Goal: Use online tool/utility: Utilize a website feature to perform a specific function

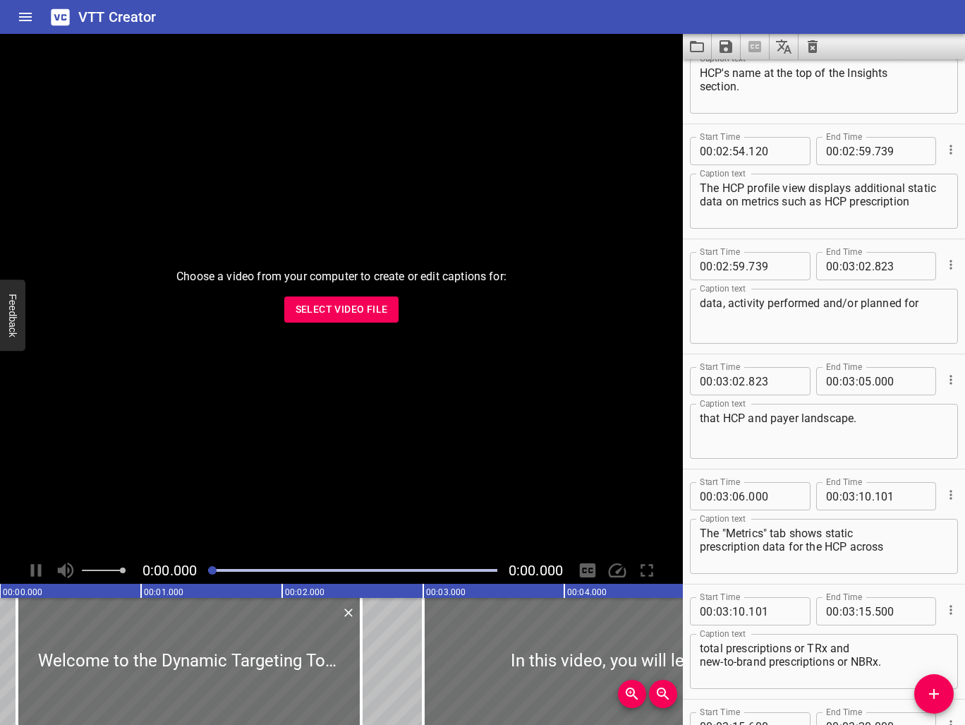
scroll to position [5687, 0]
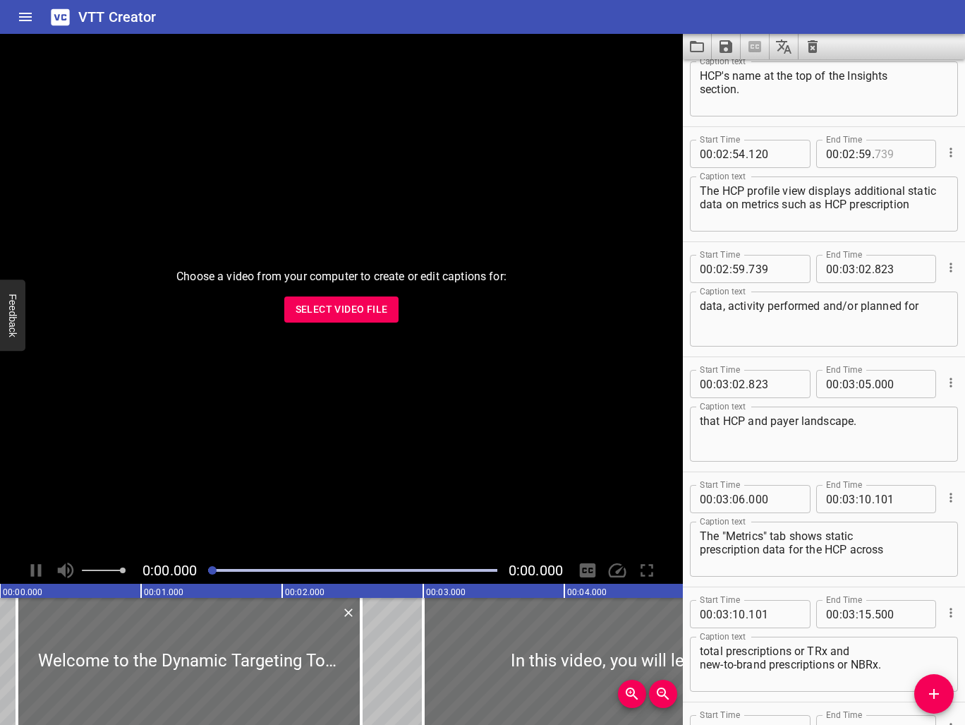
click at [880, 155] on input "number" at bounding box center [901, 154] width 52 height 28
type input "739"
click at [867, 269] on input "number" at bounding box center [865, 269] width 13 height 28
type input "03"
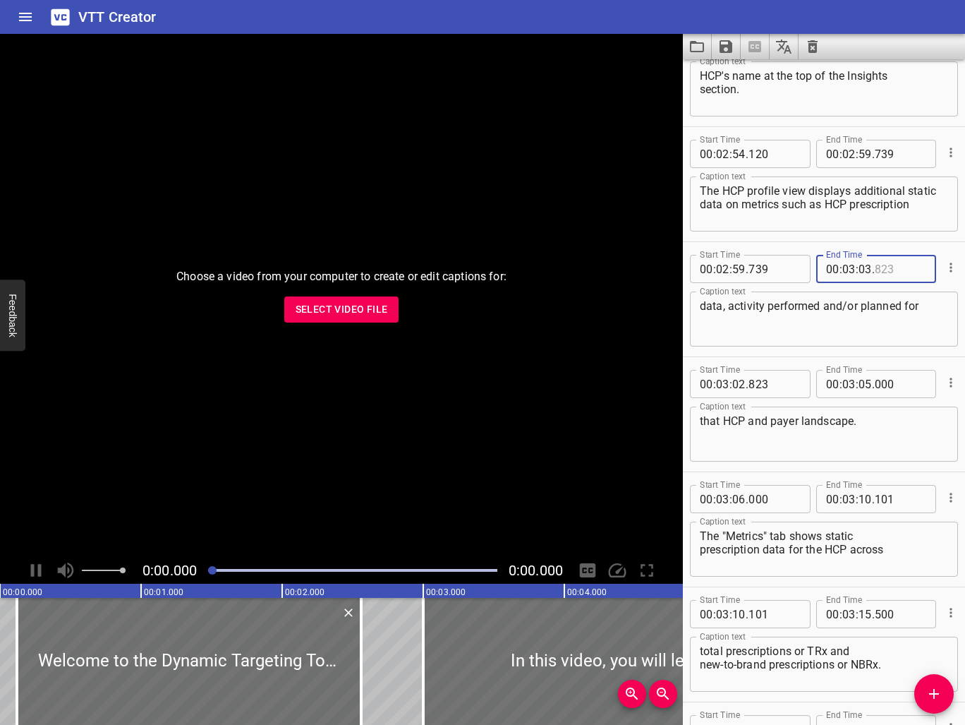
click at [888, 267] on input "number" at bounding box center [901, 269] width 52 height 28
type input "500"
click at [744, 383] on input "number" at bounding box center [739, 384] width 13 height 28
type input "03"
click at [754, 384] on input "number" at bounding box center [775, 384] width 52 height 28
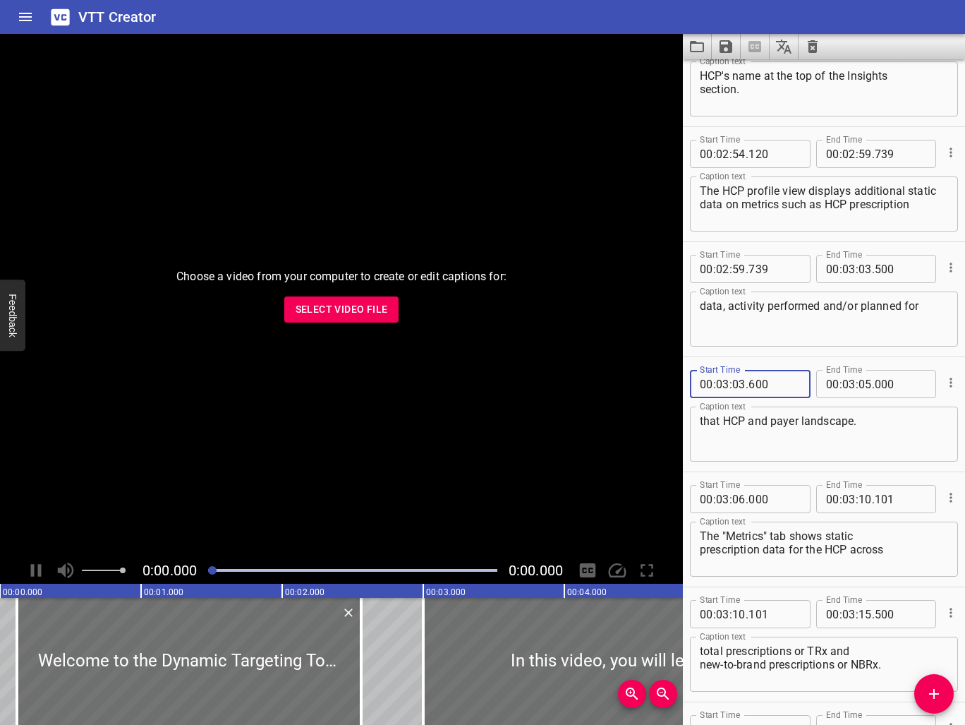
type input "600"
click at [886, 380] on input "number" at bounding box center [901, 384] width 52 height 28
type input "600"
click at [774, 500] on input "number" at bounding box center [775, 499] width 52 height 28
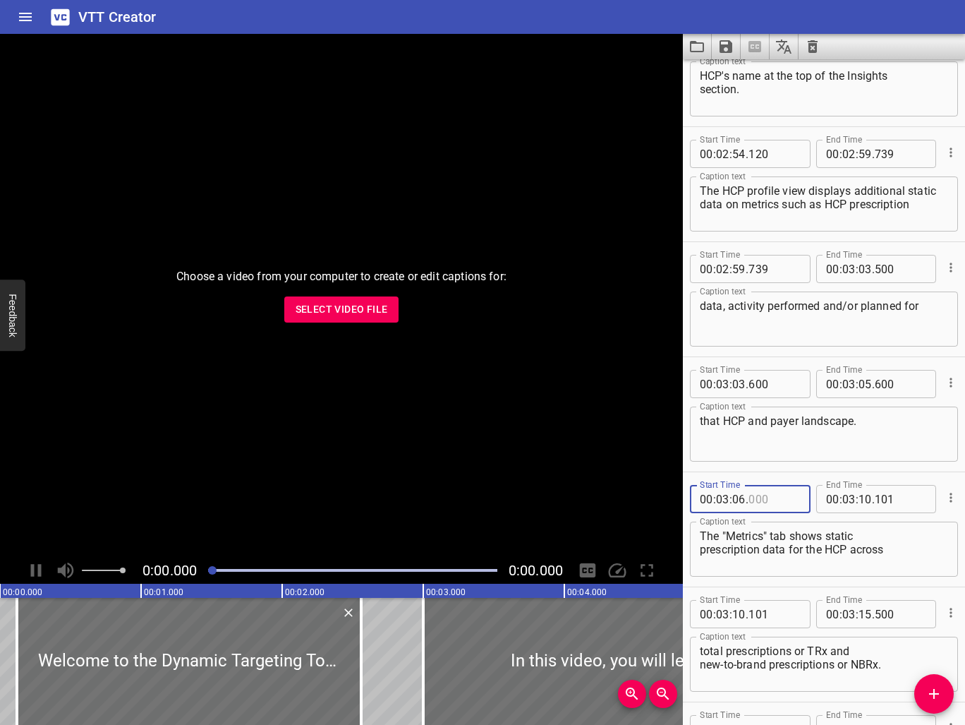
type input "000"
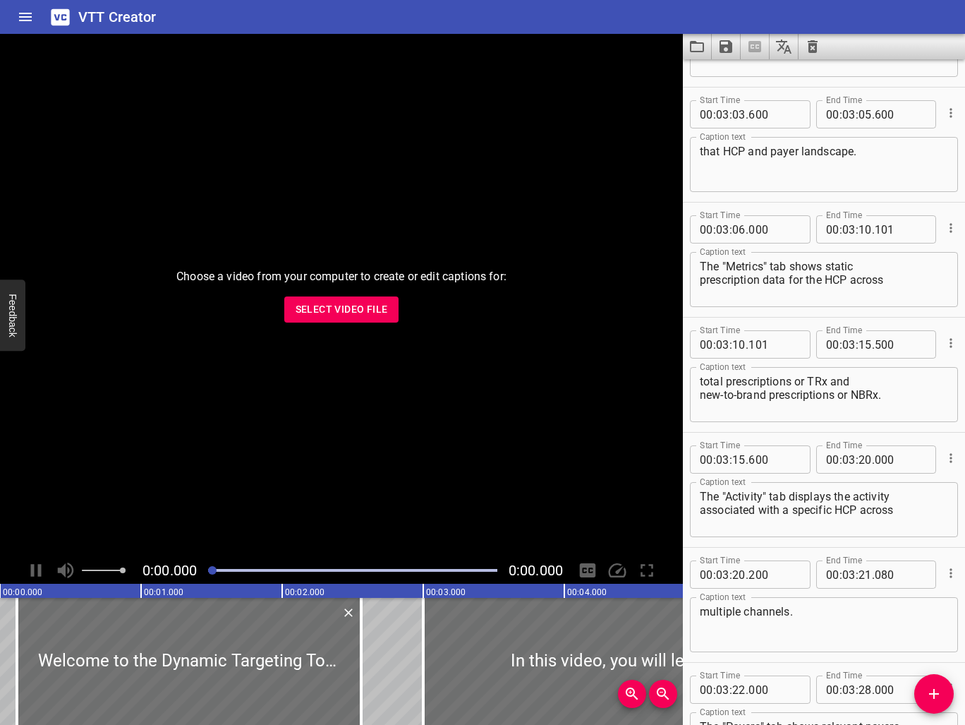
scroll to position [5959, 0]
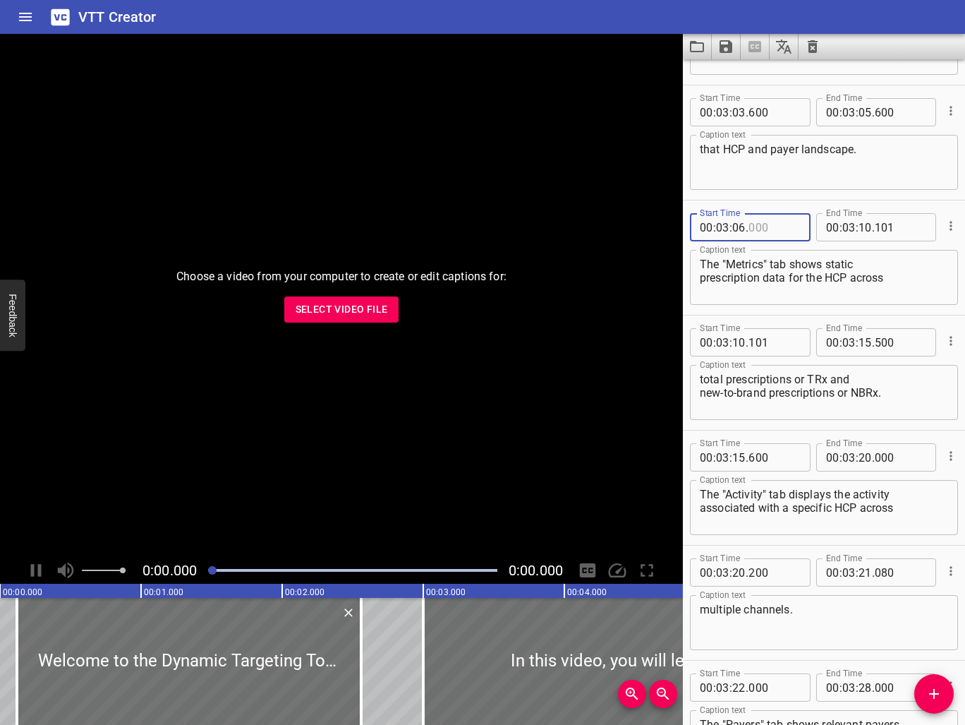
type input "000"
click at [860, 458] on input "number" at bounding box center [865, 457] width 13 height 28
type input "21"
type input "000"
click at [739, 572] on input "number" at bounding box center [739, 572] width 13 height 28
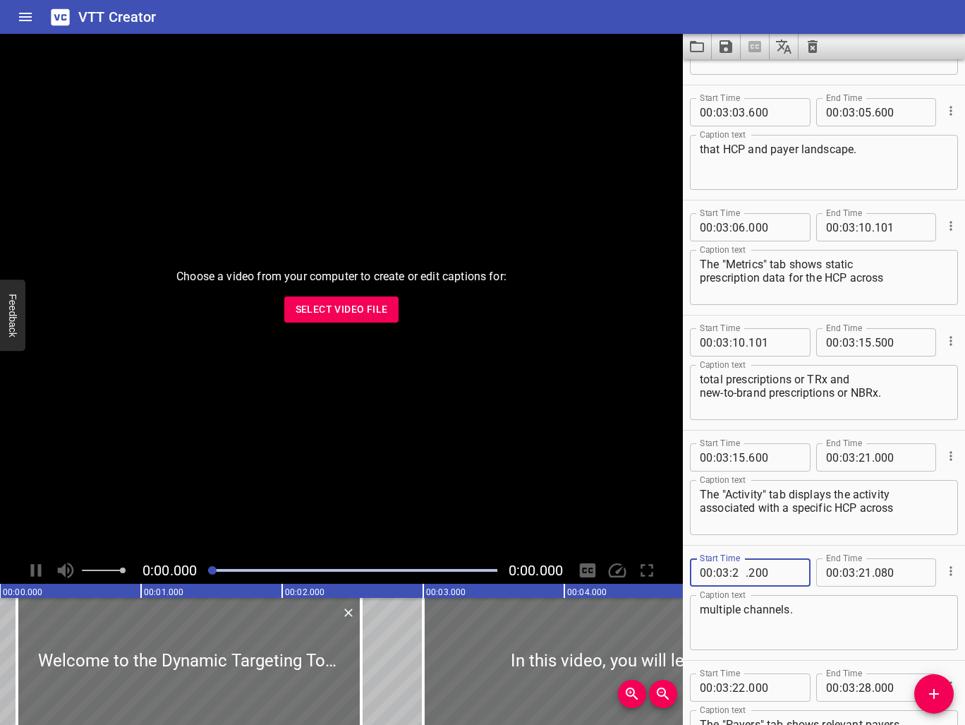
type input "21"
type input "100"
click at [881, 574] on input "number" at bounding box center [901, 572] width 52 height 28
type input "800"
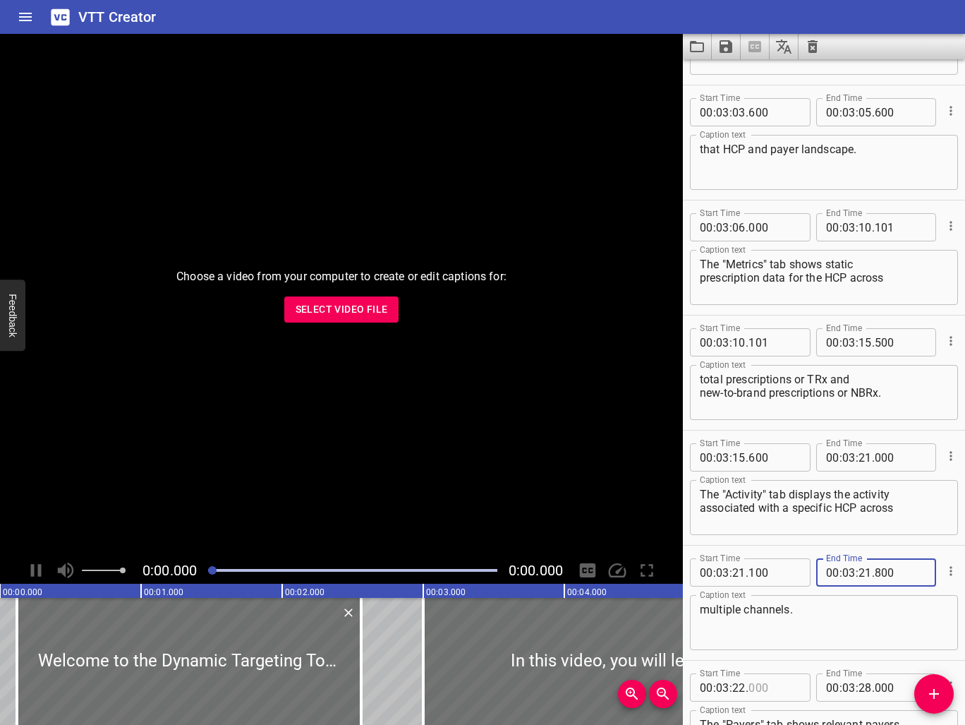
click at [783, 680] on input "number" at bounding box center [775, 687] width 52 height 28
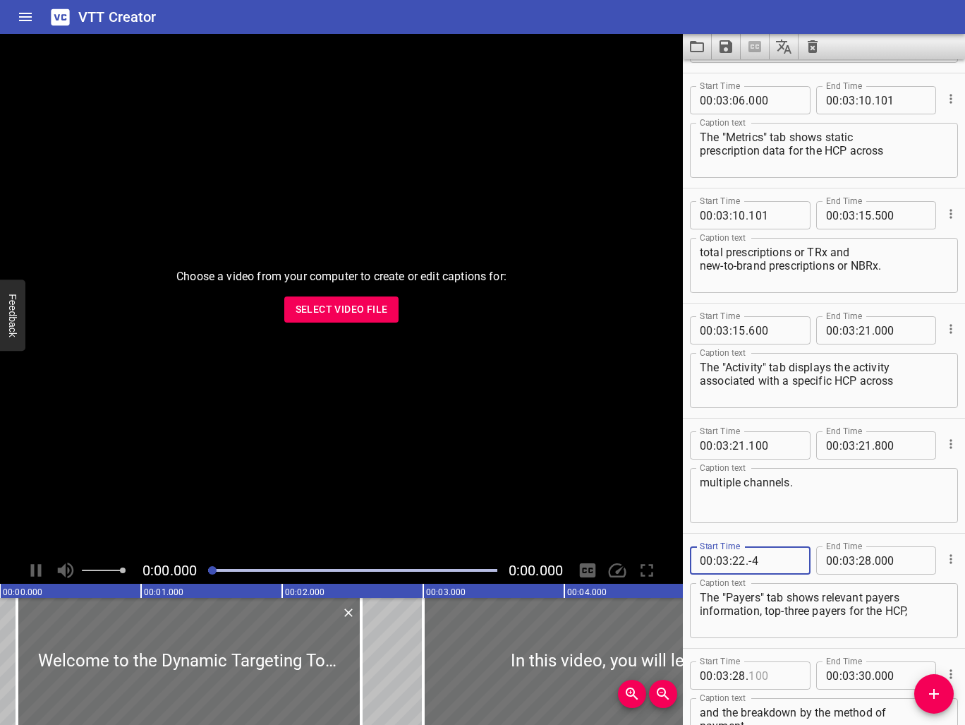
scroll to position [6092, 0]
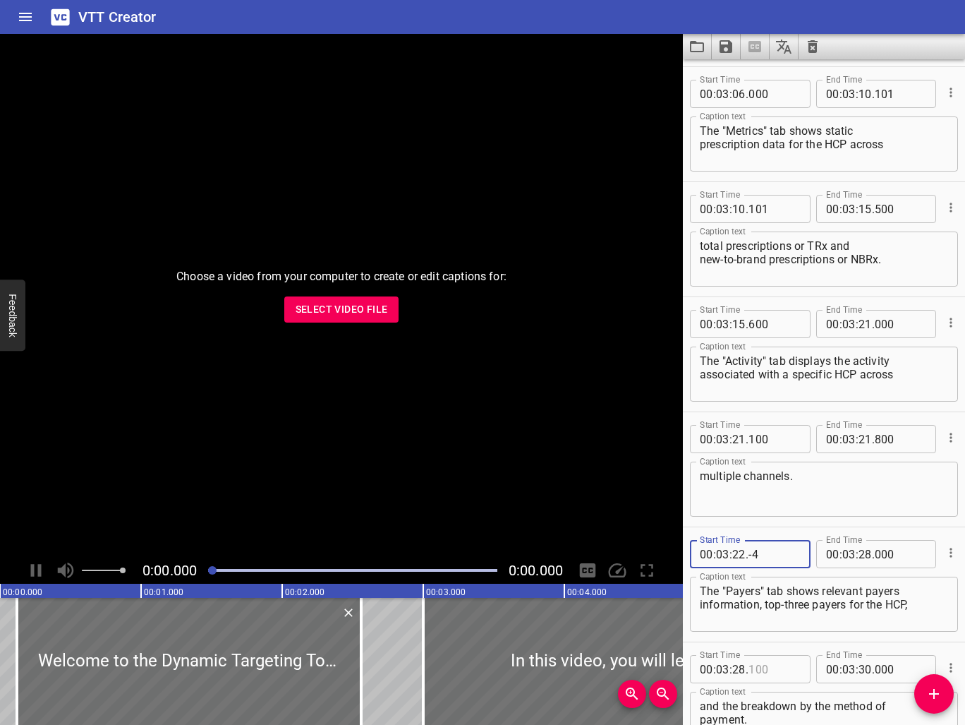
type input "-4"
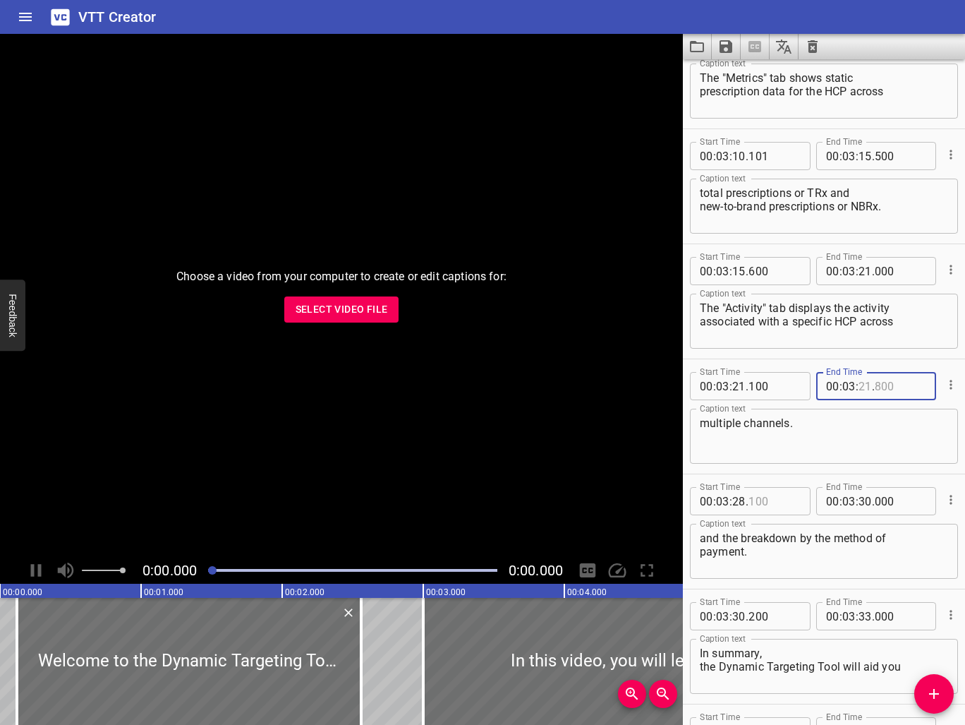
scroll to position [6139, 0]
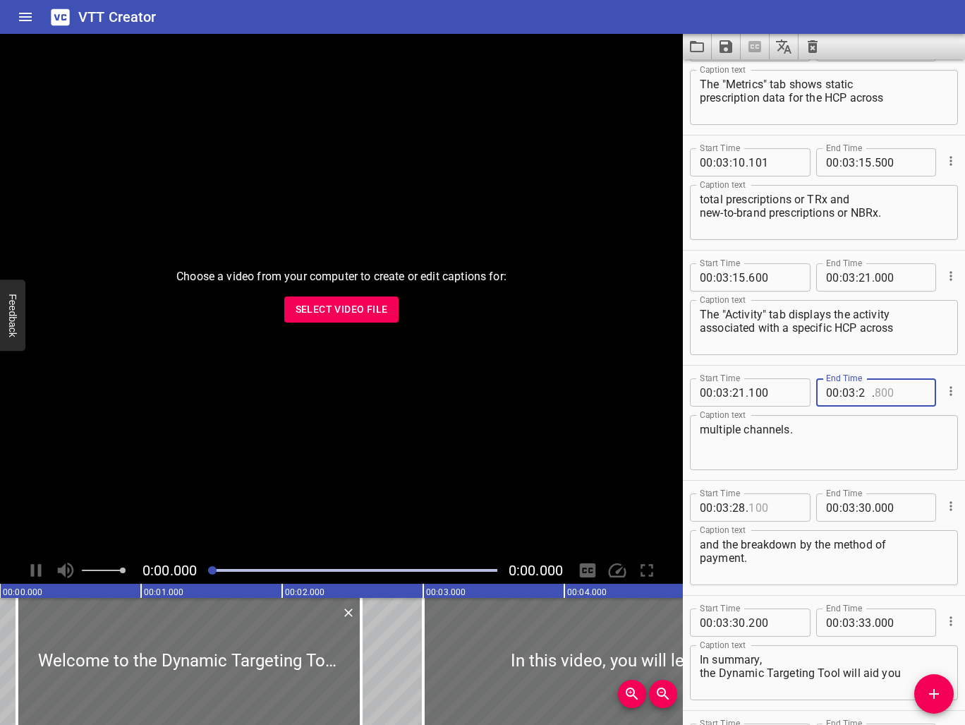
type input "02"
click at [837, 347] on textarea "The "Activity" tab displays the activity associated with a specific HCP across" at bounding box center [824, 328] width 248 height 40
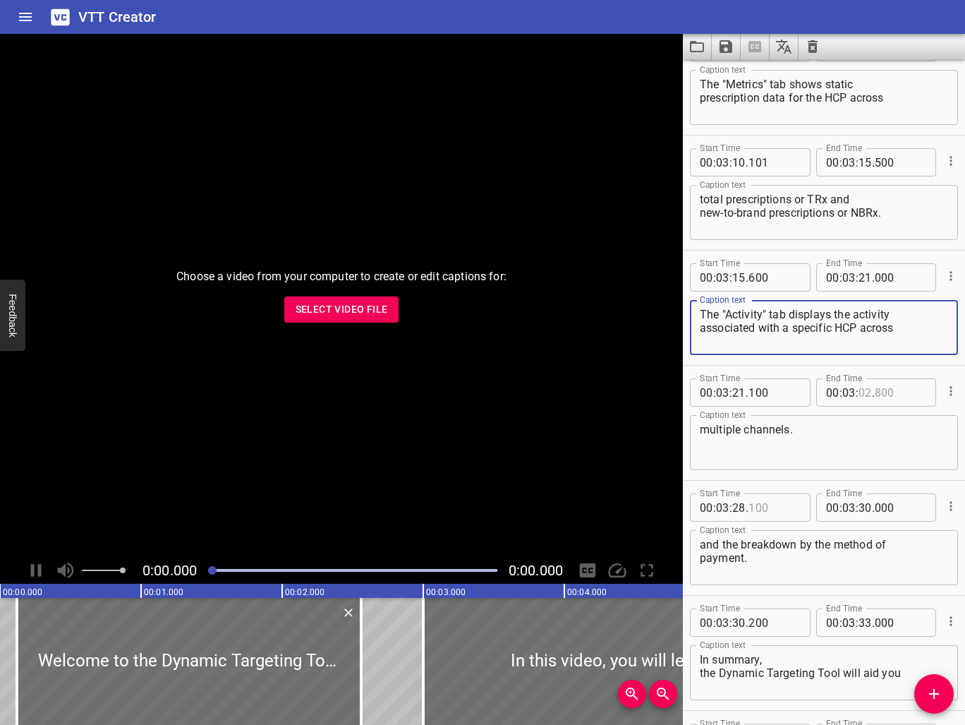
click at [865, 393] on input "number" at bounding box center [865, 392] width 13 height 28
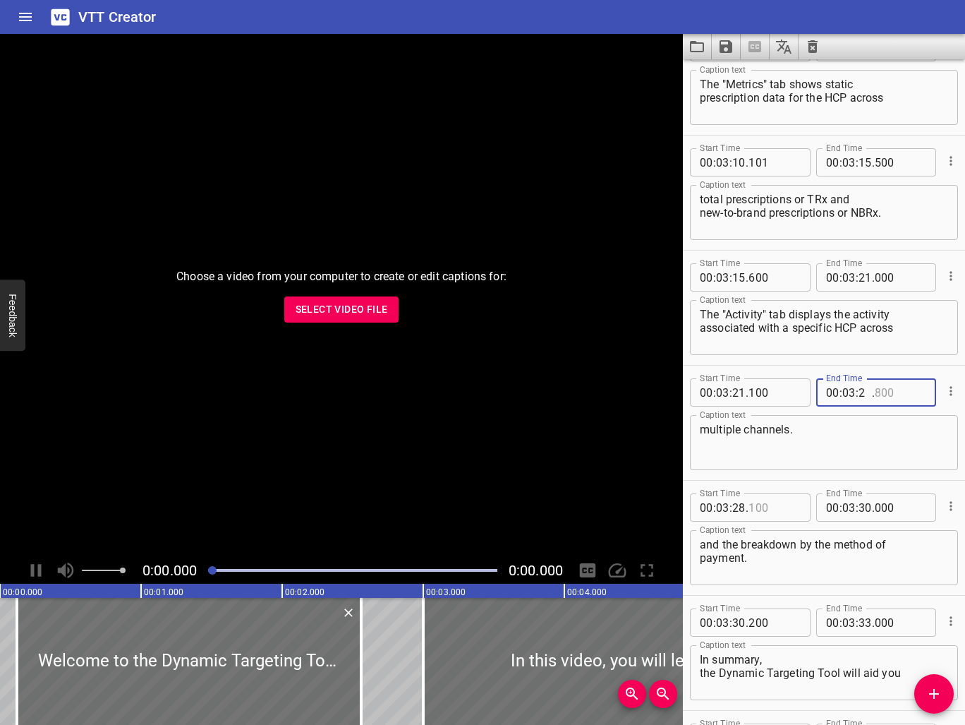
type input "22"
click at [891, 395] on input "number" at bounding box center [901, 392] width 52 height 28
click at [908, 392] on input "number" at bounding box center [901, 392] width 52 height 28
type input "000"
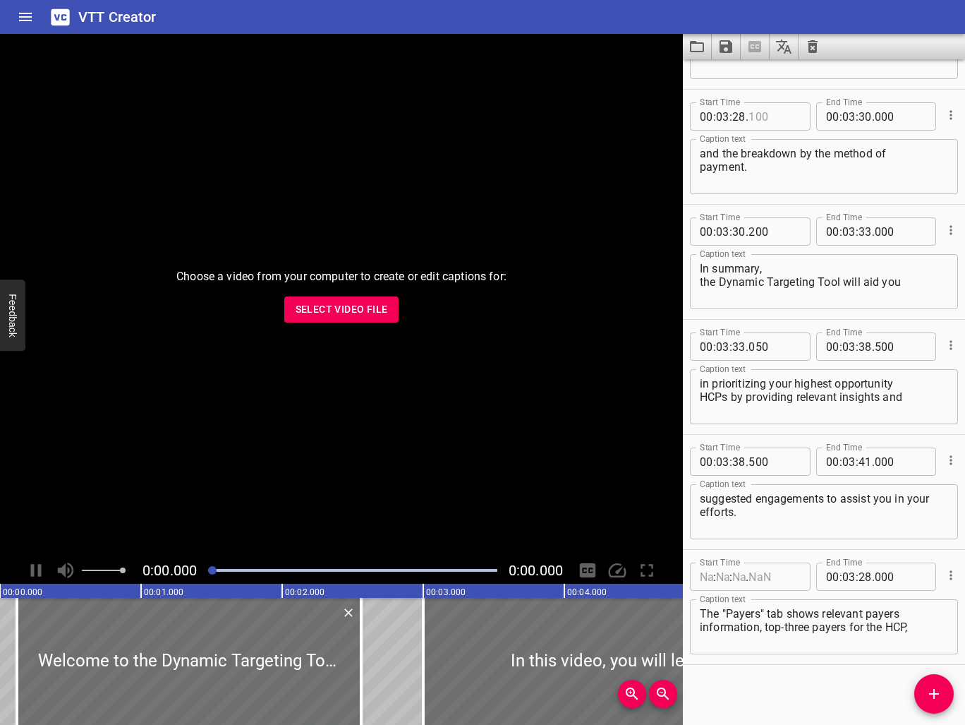
scroll to position [6533, 0]
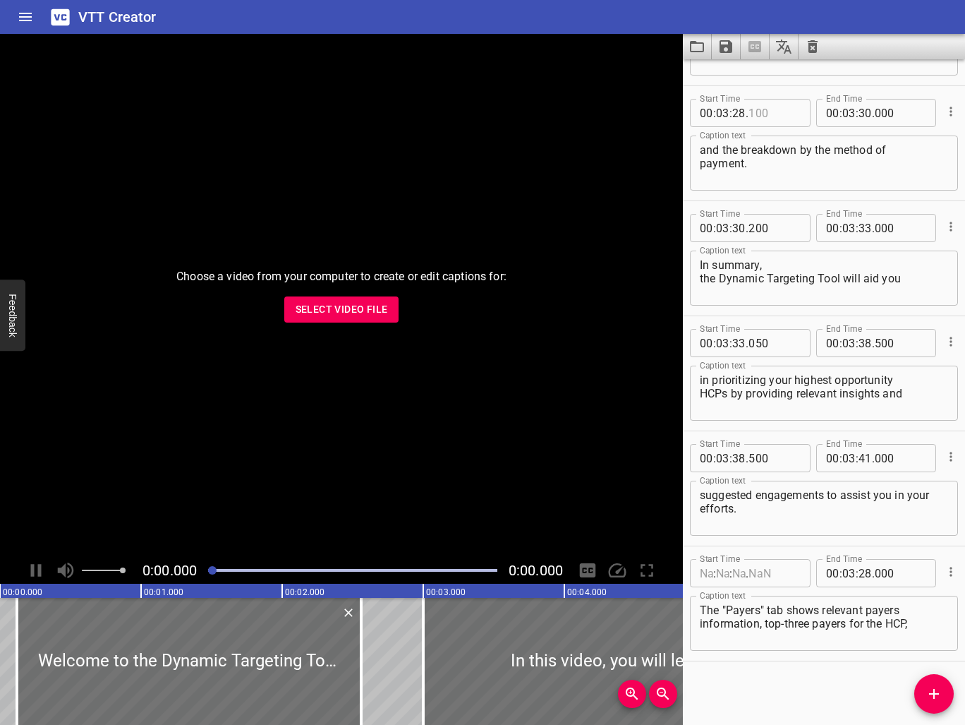
type input "000"
click at [721, 574] on input "number" at bounding box center [722, 573] width 13 height 28
type input "00"
click at [703, 565] on input "number" at bounding box center [706, 573] width 13 height 28
type input "00"
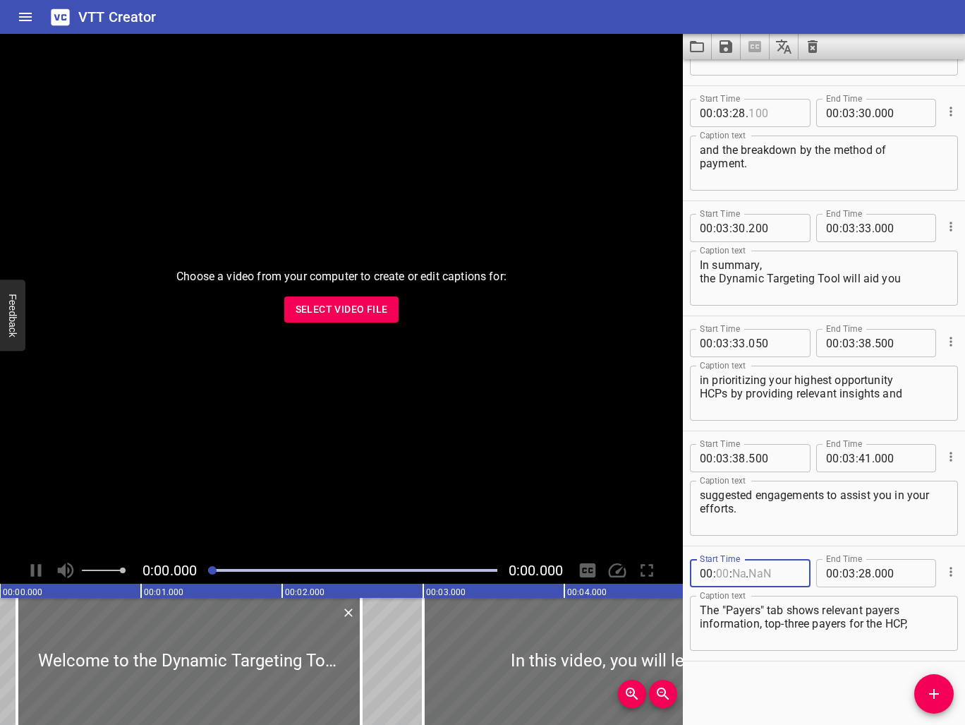
click at [723, 574] on input "number" at bounding box center [722, 573] width 13 height 28
type input "03"
type input "22"
type input "050"
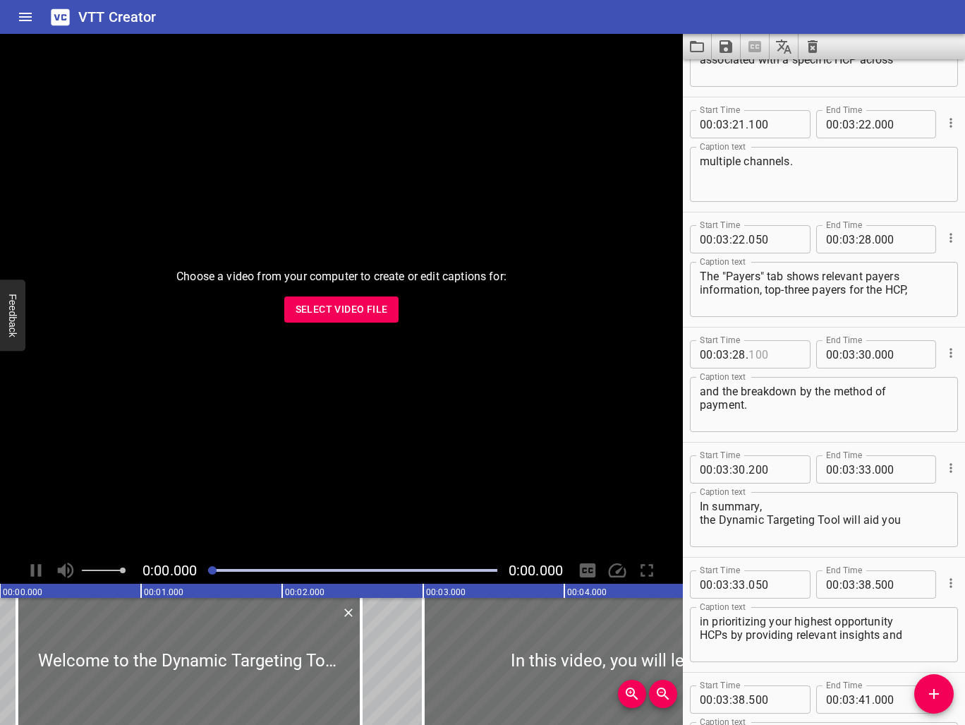
scroll to position [6408, 0]
click at [886, 468] on input "number" at bounding box center [901, 468] width 52 height 28
type input "500"
click at [784, 578] on input "number" at bounding box center [775, 583] width 52 height 28
type input "600"
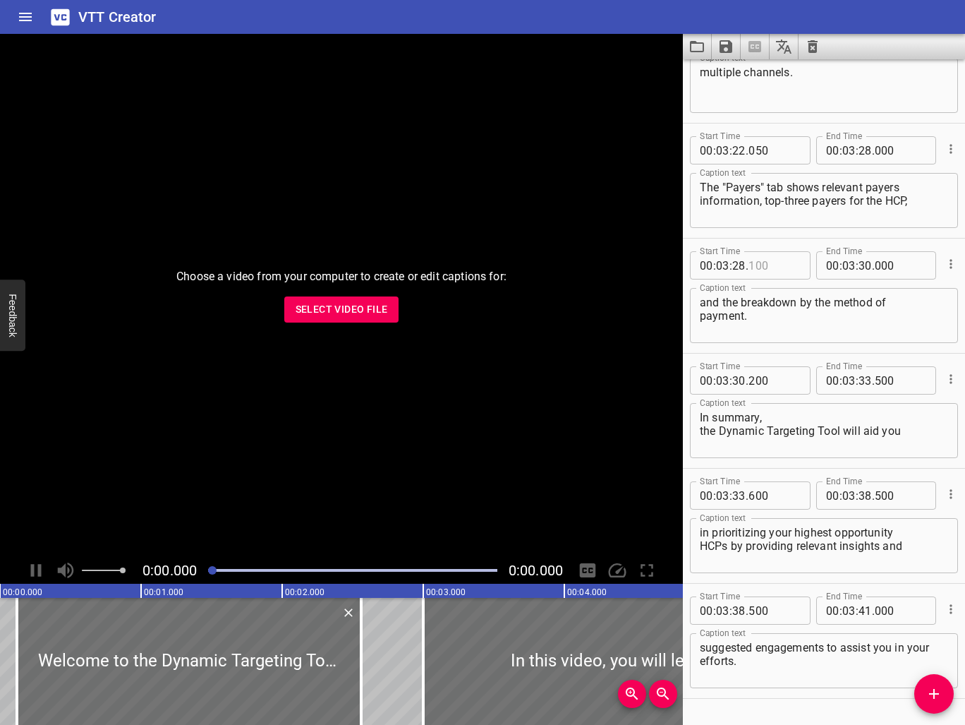
scroll to position [6533, 0]
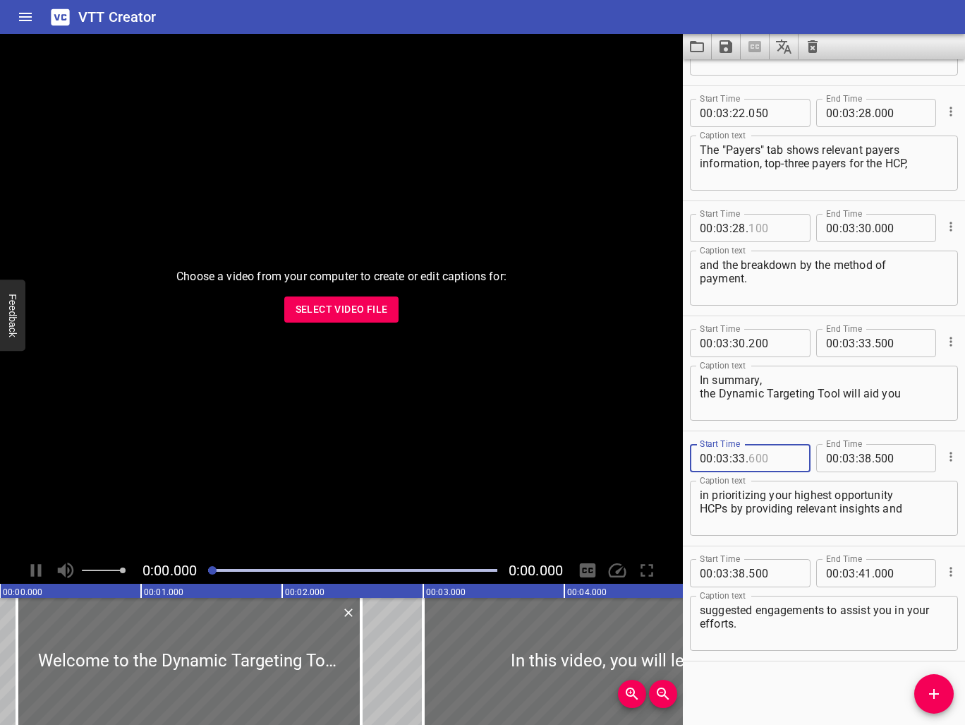
type input "600"
click at [868, 570] on input "number" at bounding box center [865, 573] width 13 height 28
type input "41"
click at [879, 577] on input "number" at bounding box center [901, 573] width 52 height 28
type input "600"
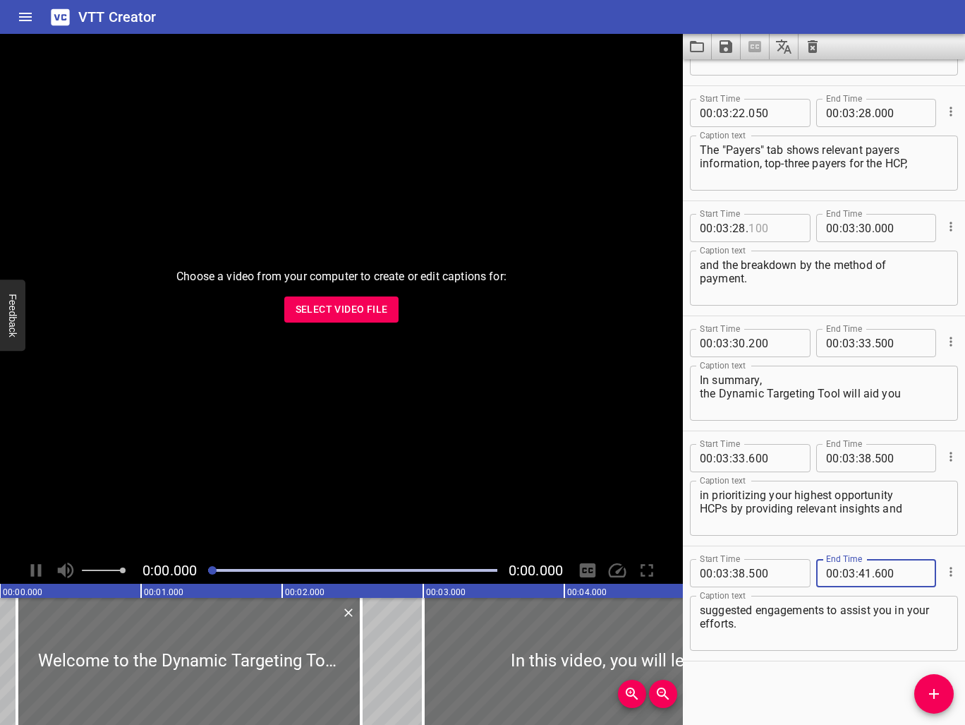
click at [849, 689] on div "Start Time 00 : 00 : 00 . 120 Start Time End Time 00 : 00 : 02 . 560 End Time C…" at bounding box center [824, 392] width 282 height 666
click at [731, 48] on icon "Save captions to file" at bounding box center [726, 46] width 13 height 13
click at [762, 80] on li "Save to VTT file" at bounding box center [764, 77] width 104 height 25
